Goal: Book appointment/travel/reservation

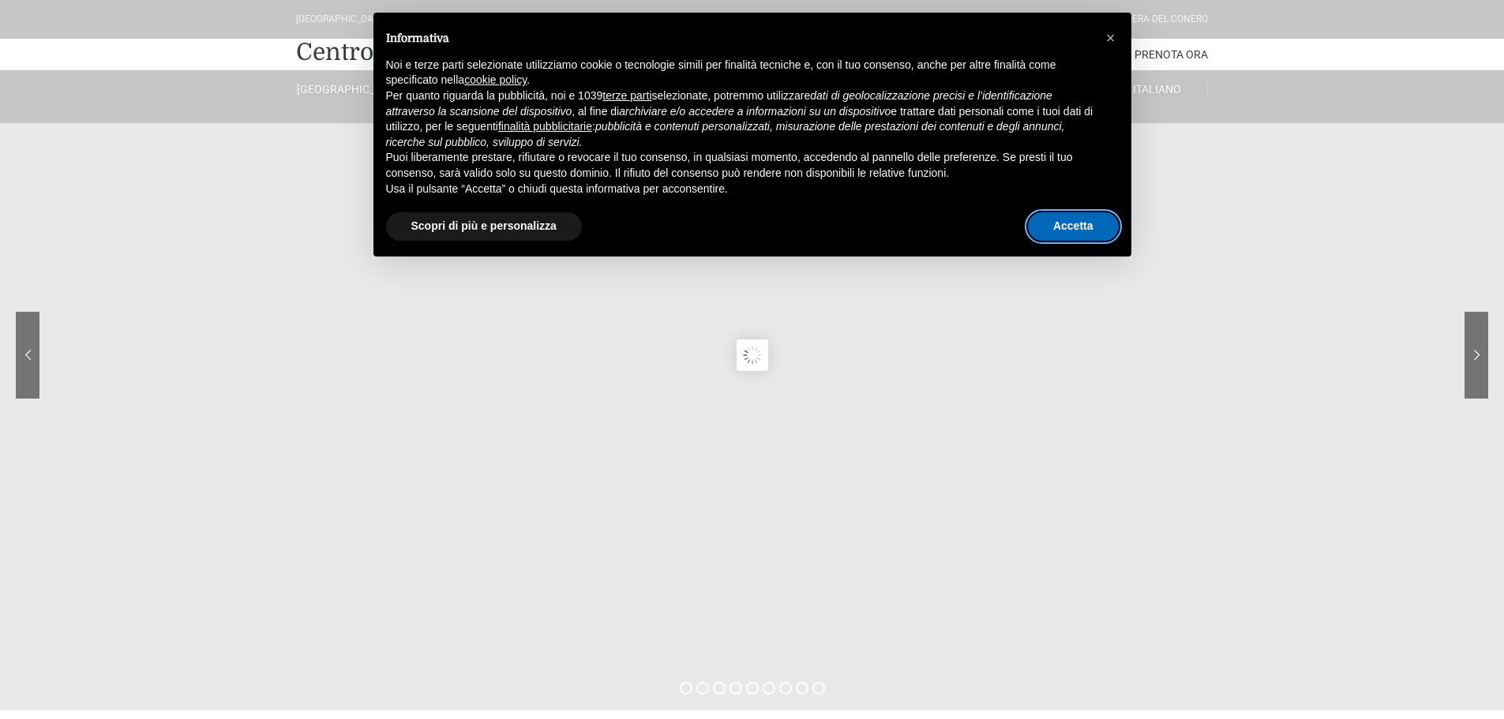
click at [1091, 226] on button "Accetta" at bounding box center [1073, 226] width 91 height 28
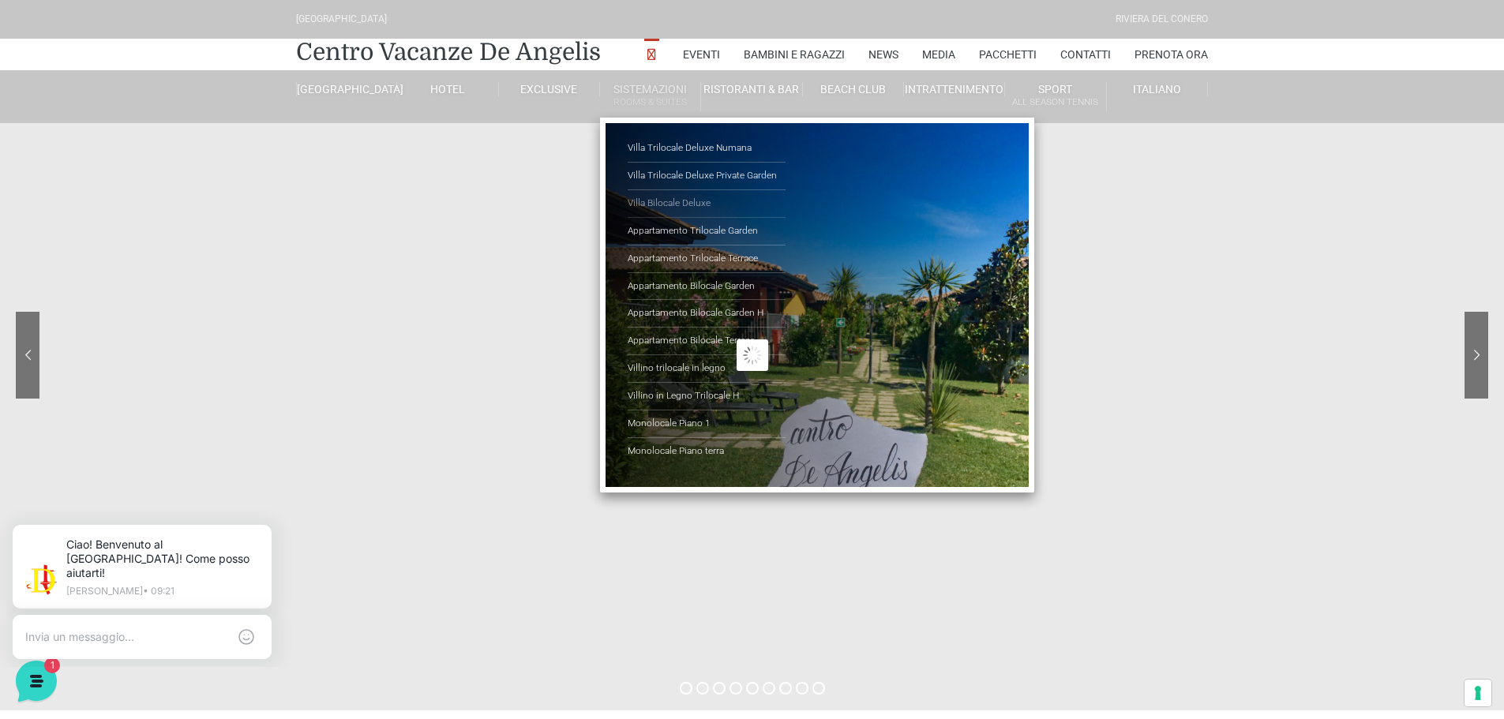
click at [698, 197] on link "Villa Bilocale Deluxe" at bounding box center [707, 204] width 158 height 28
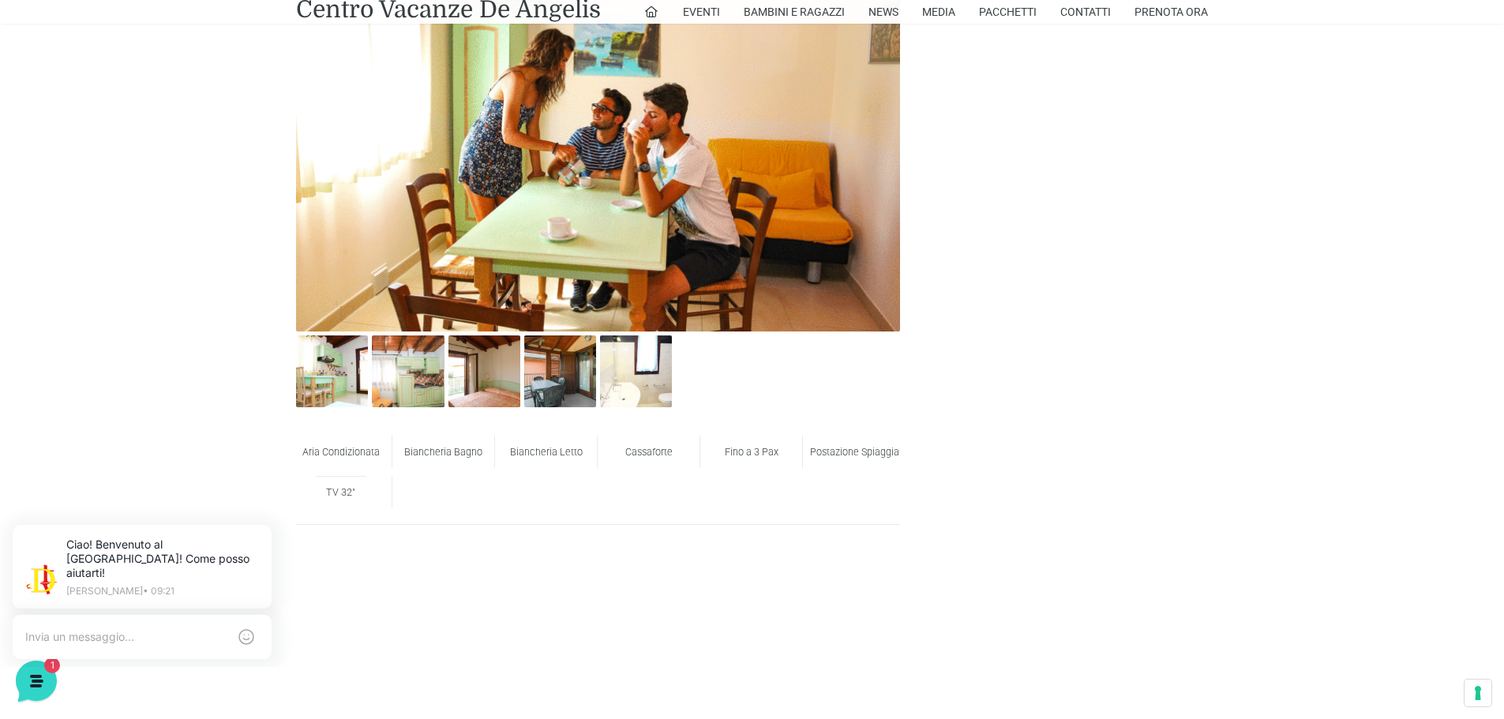
scroll to position [869, 0]
click at [391, 390] on img at bounding box center [408, 371] width 72 height 72
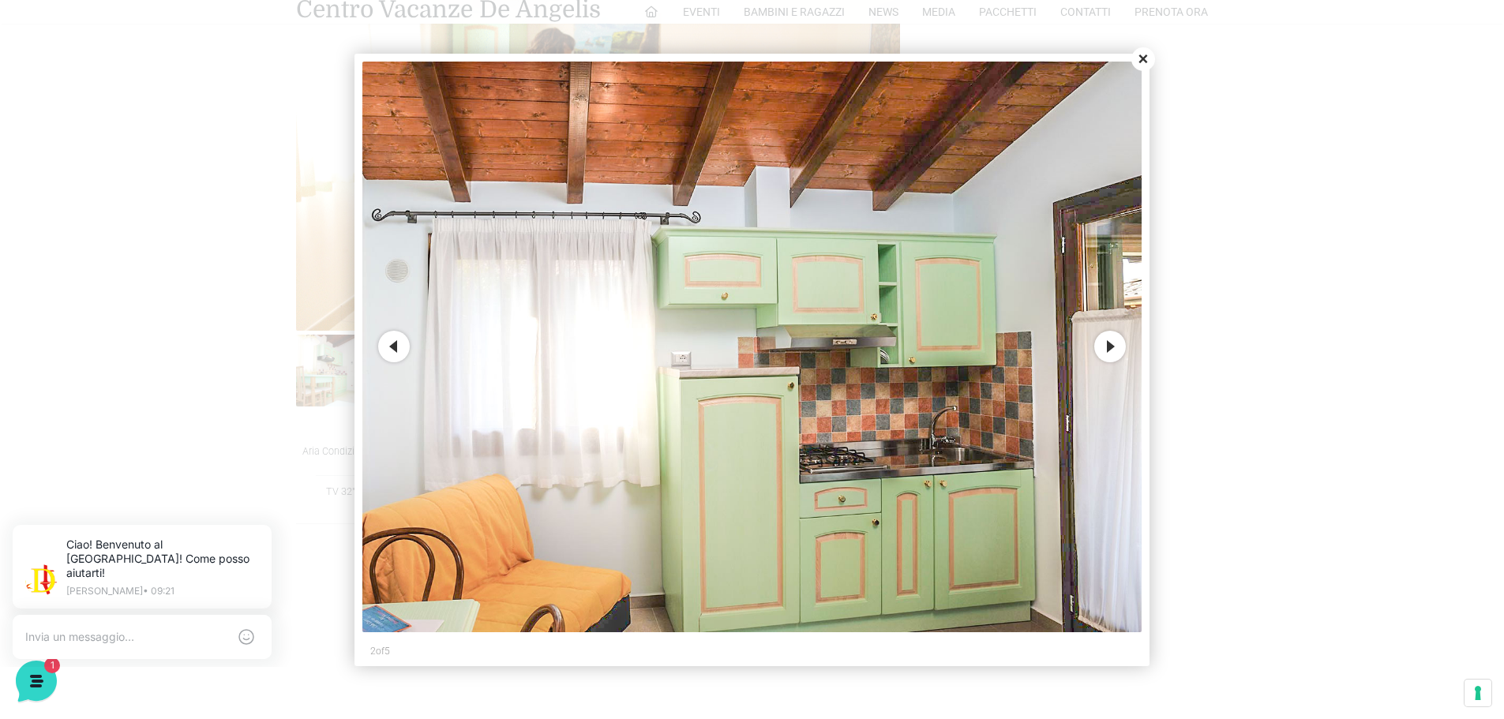
click at [1143, 56] on button "Close" at bounding box center [1144, 59] width 24 height 24
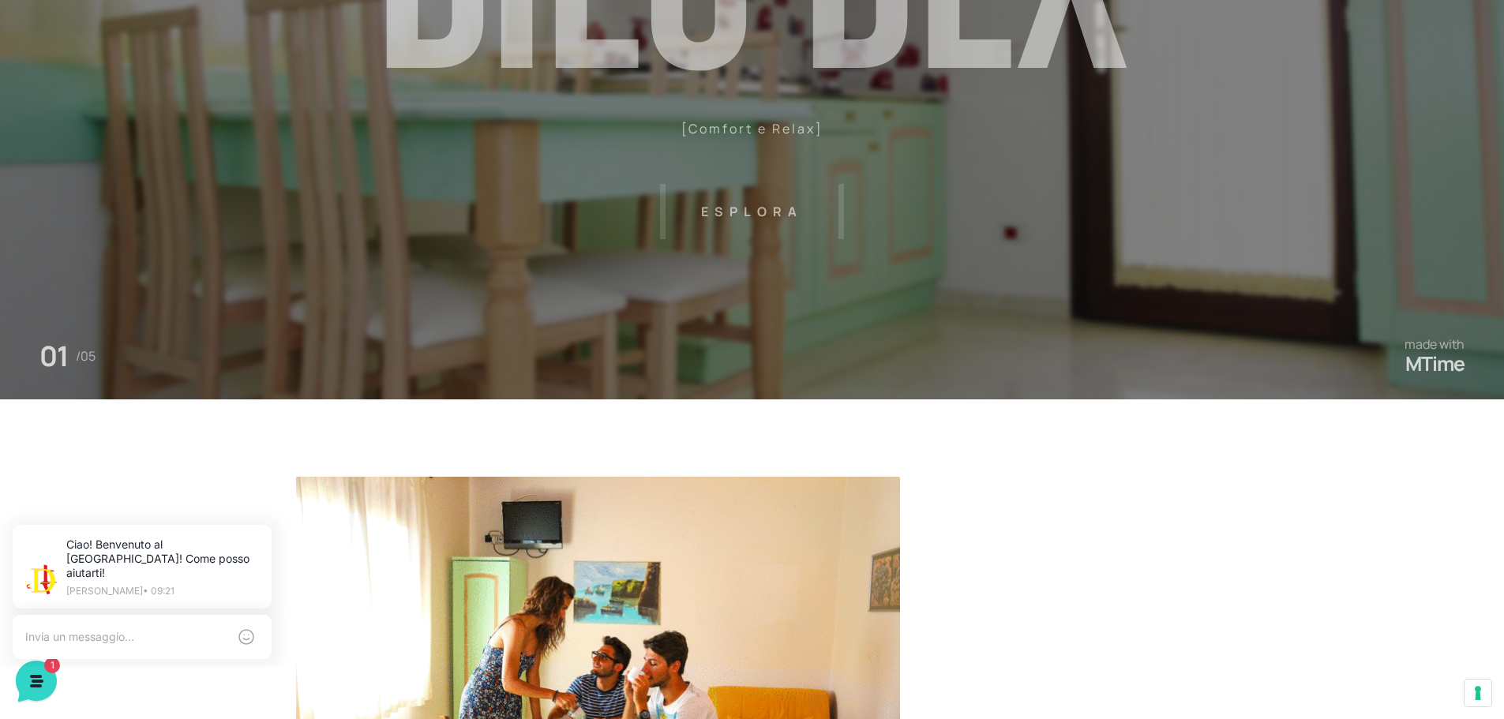
scroll to position [13, 0]
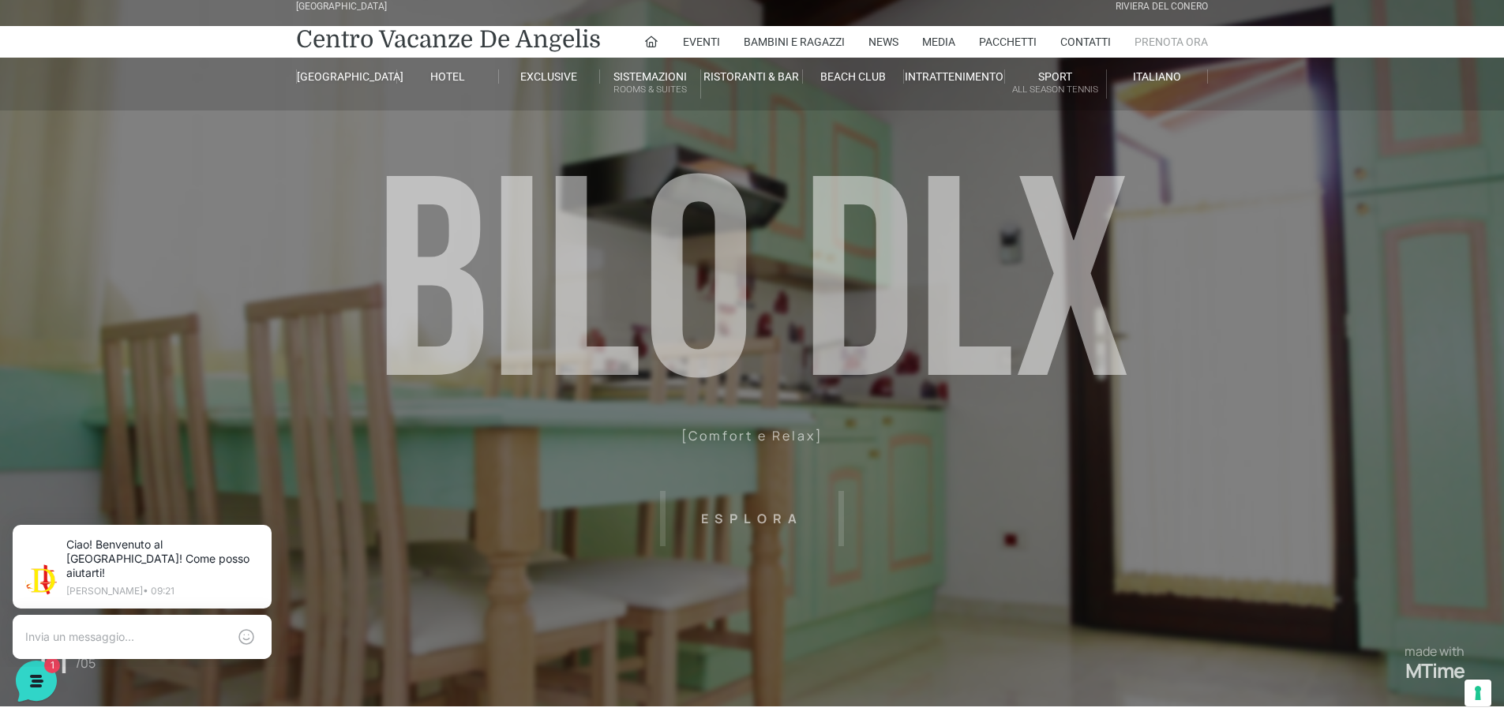
click at [1156, 41] on link "Prenota Ora" at bounding box center [1171, 42] width 73 height 32
